Goal: Check status: Check status

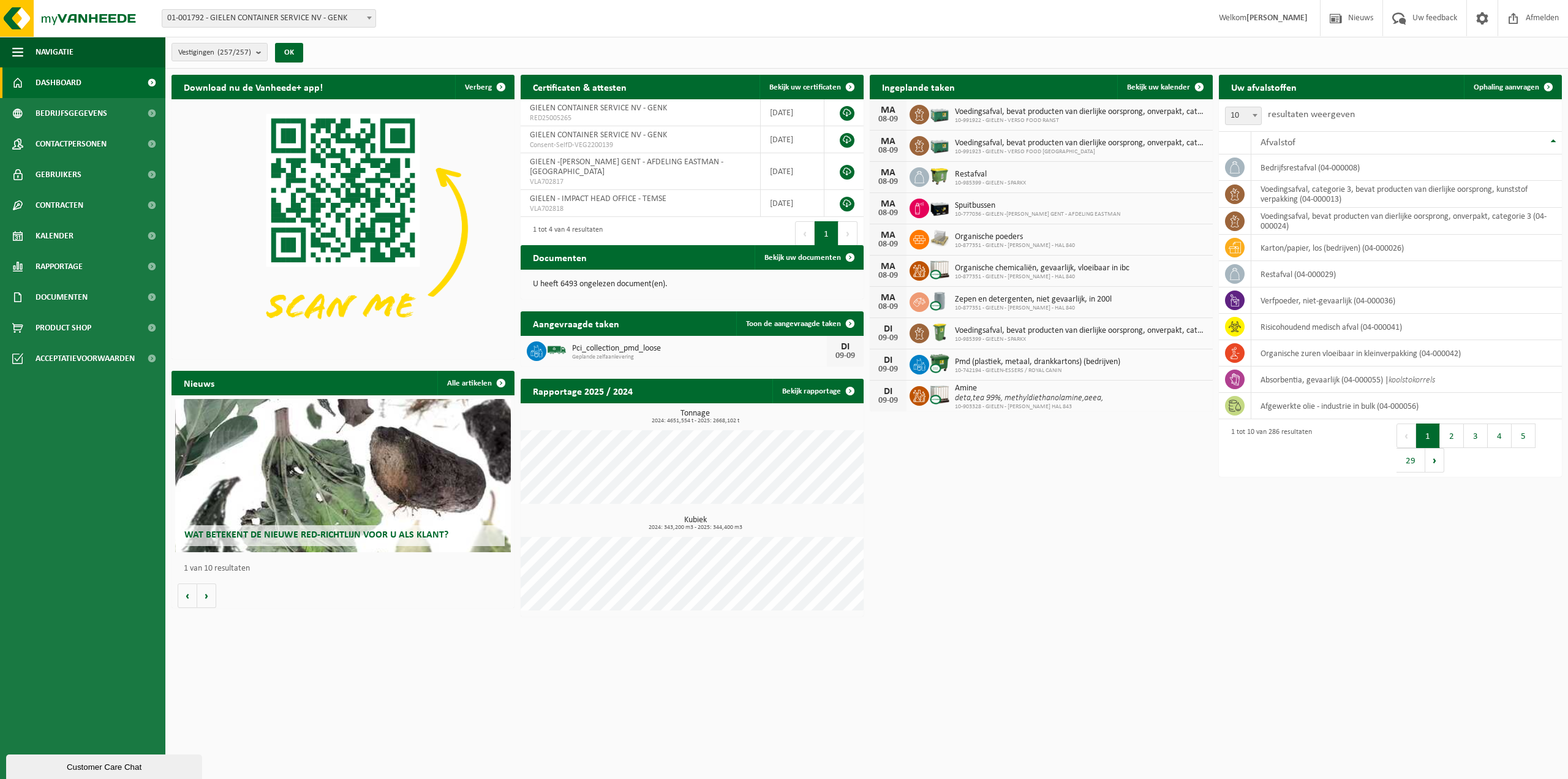
click at [916, 114] on icon at bounding box center [920, 114] width 13 height 13
click at [1020, 118] on span "10-991922 - GIELEN - VERSO FOOD RANST" at bounding box center [1081, 121] width 252 height 8
click at [888, 116] on div "08-09" at bounding box center [887, 119] width 24 height 9
click at [1170, 86] on span "Bekijk uw kalender" at bounding box center [1159, 87] width 63 height 8
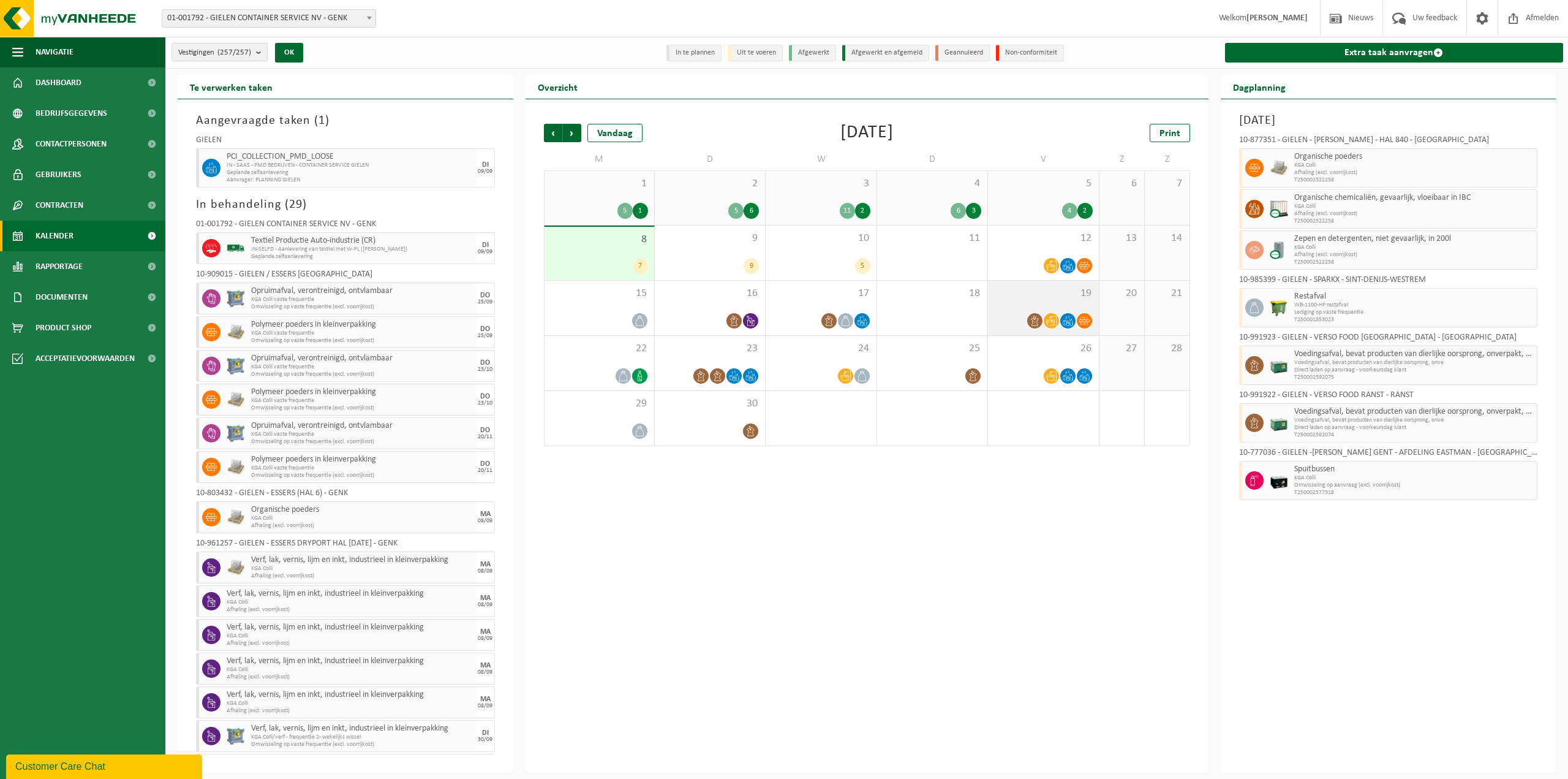
click at [1029, 320] on span at bounding box center [1035, 321] width 16 height 16
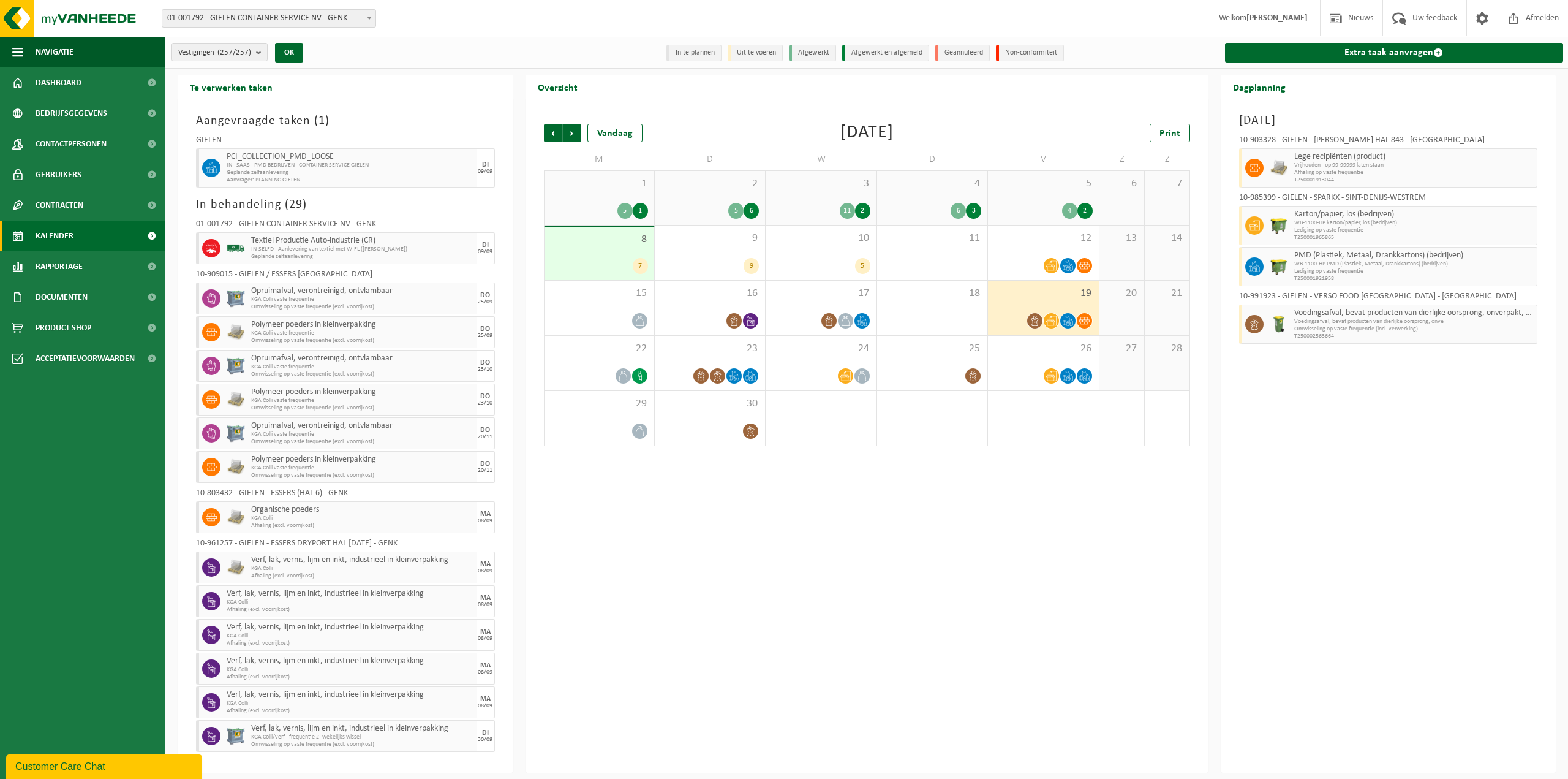
click at [636, 242] on span "8" at bounding box center [599, 239] width 98 height 14
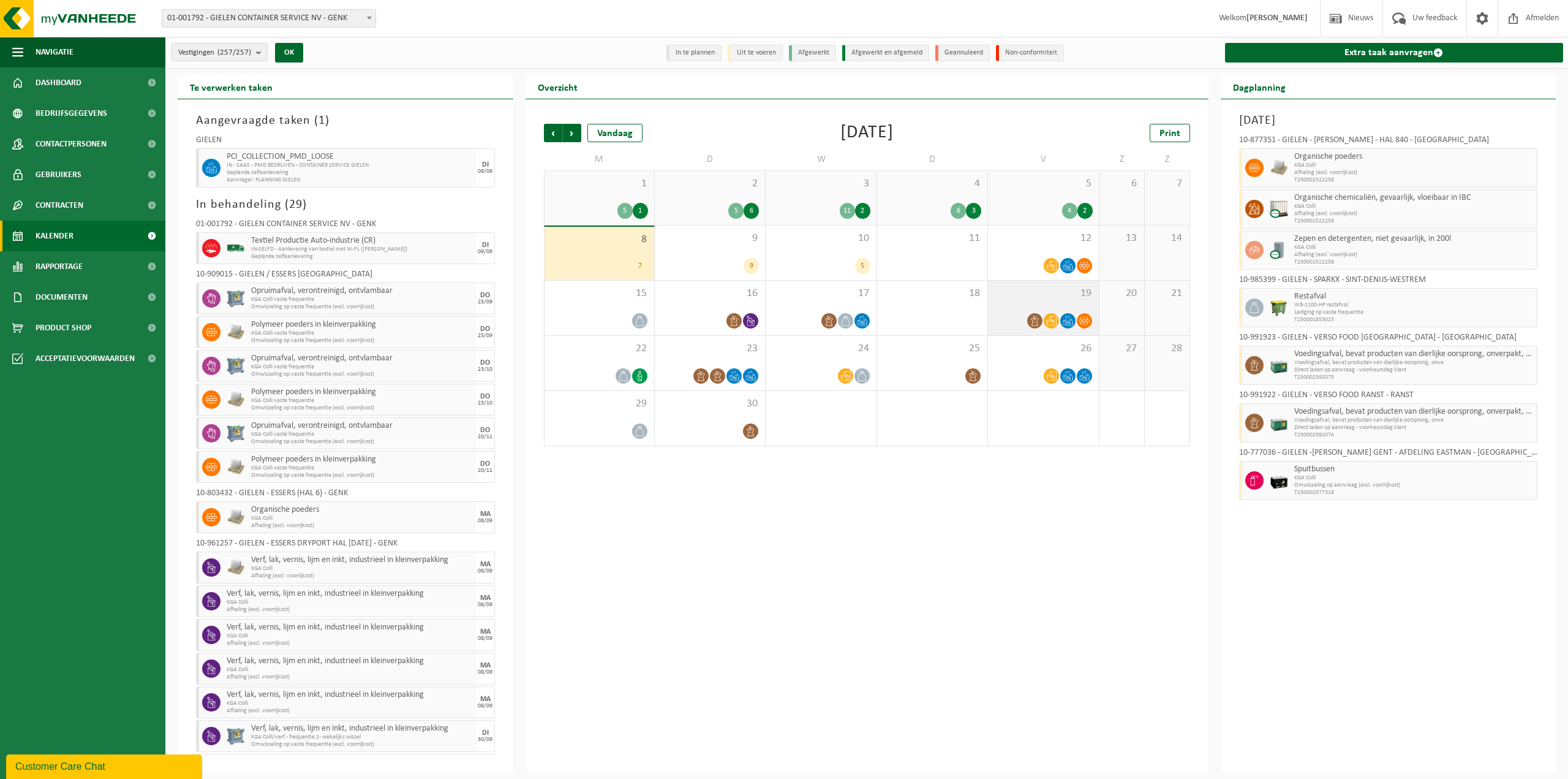
click at [1060, 301] on div "19" at bounding box center [1043, 308] width 110 height 55
click at [957, 352] on span "25" at bounding box center [932, 348] width 98 height 14
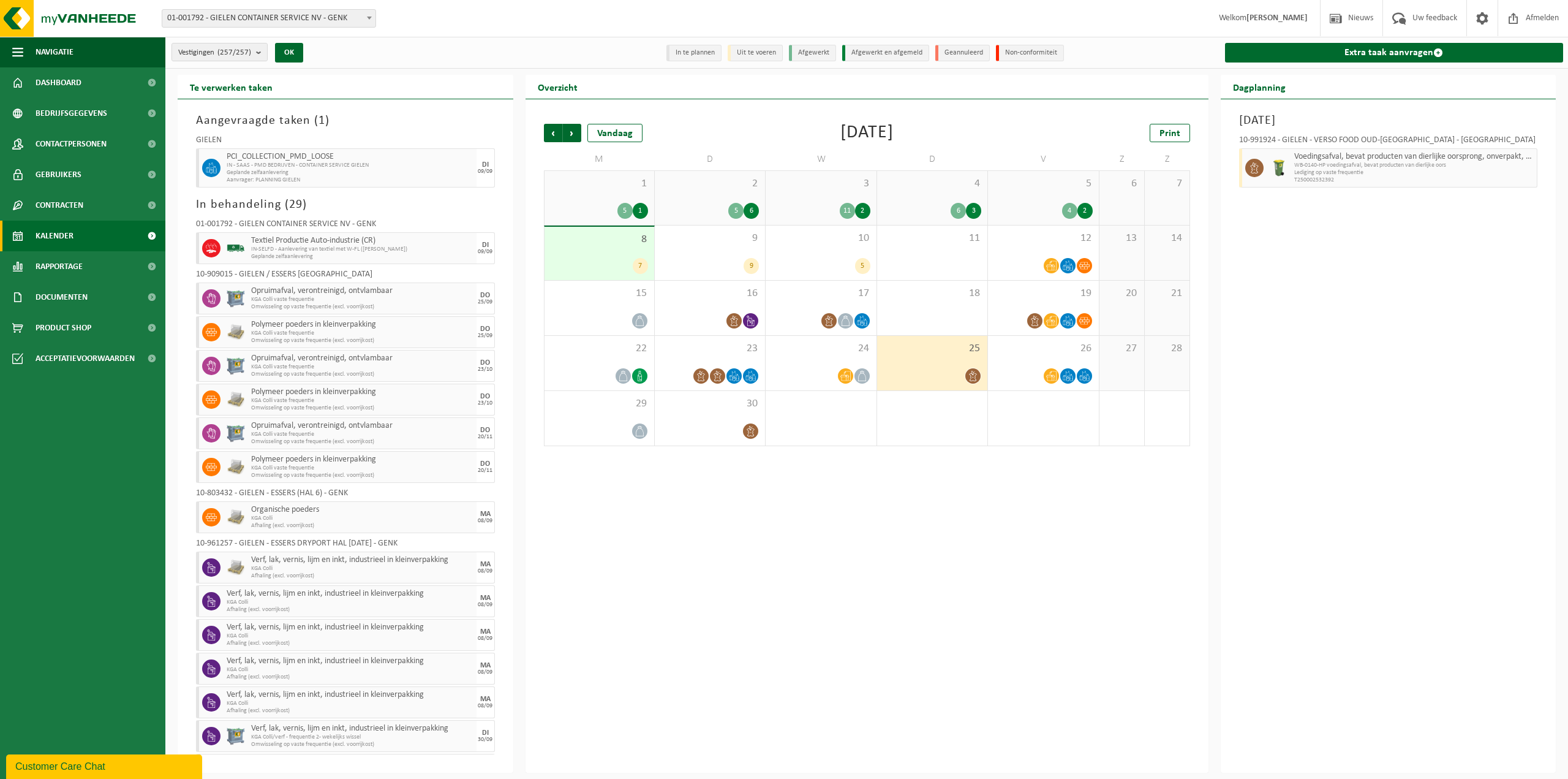
click at [1043, 207] on div "4 2" at bounding box center [1043, 211] width 98 height 16
